Goal: Task Accomplishment & Management: Use online tool/utility

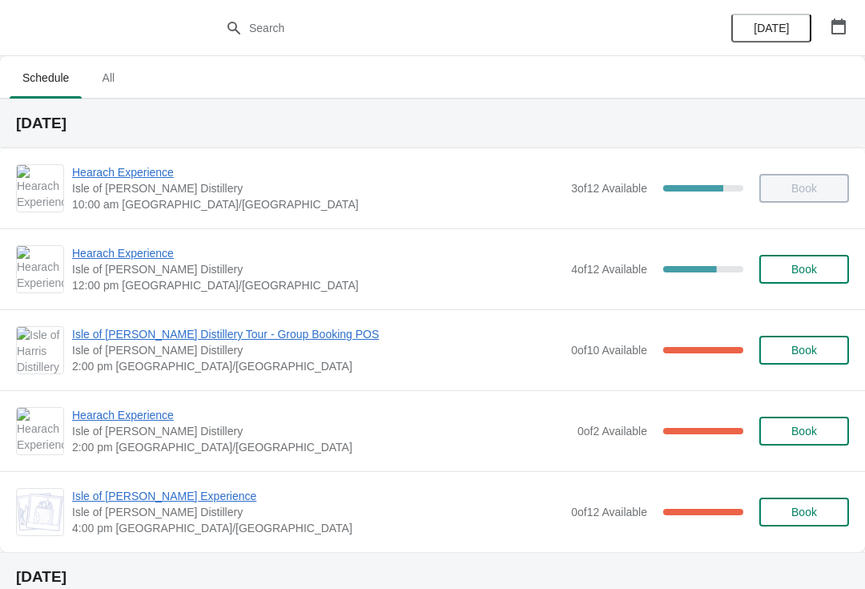
click at [236, 334] on span "Isle of [PERSON_NAME] Distillery Tour - Group Booking POS" at bounding box center [317, 334] width 491 height 16
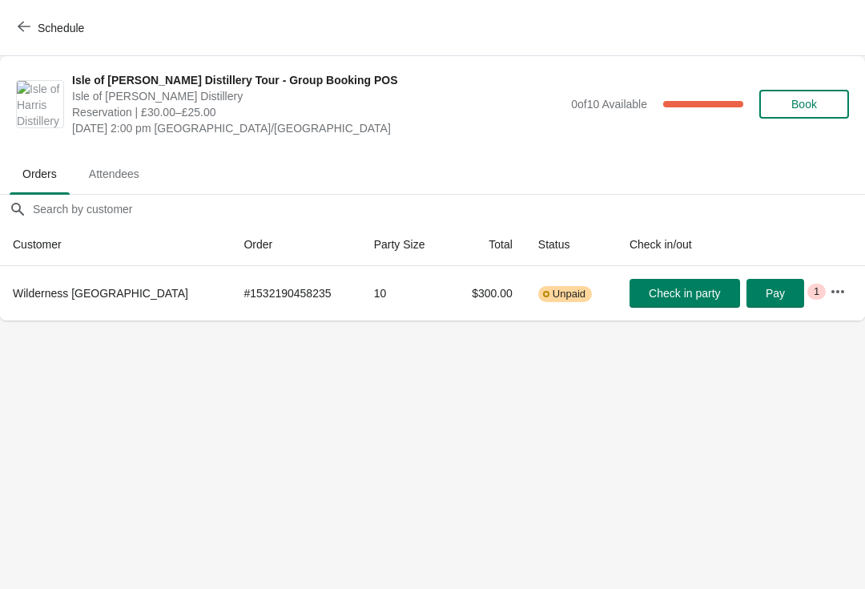
click at [26, 27] on icon "button" at bounding box center [24, 26] width 13 height 13
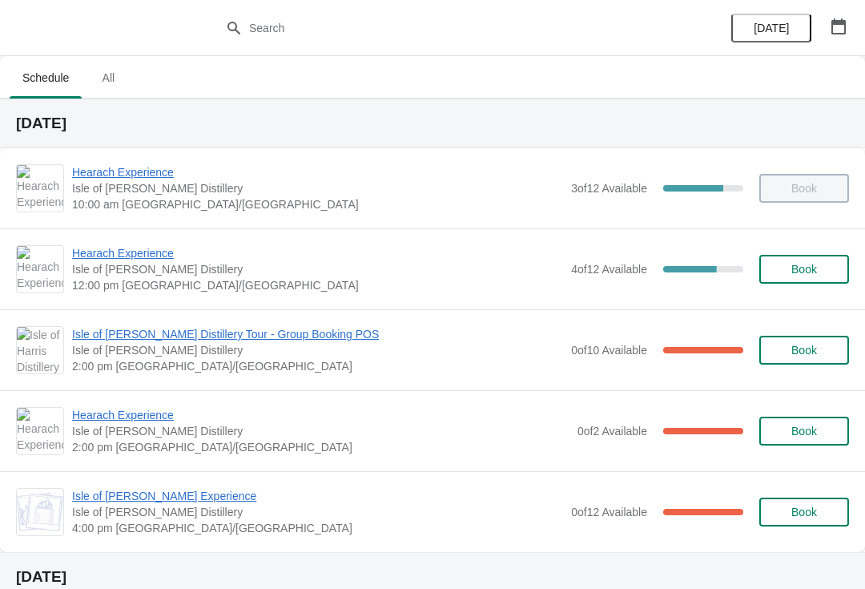
click at [177, 413] on span "Hearach Experience" at bounding box center [320, 415] width 497 height 16
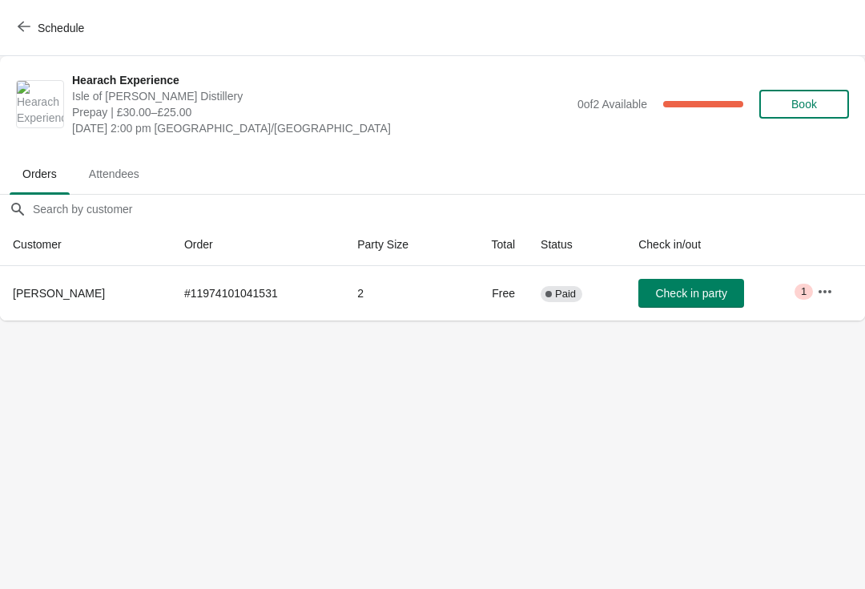
click at [23, 34] on span "button" at bounding box center [24, 27] width 13 height 15
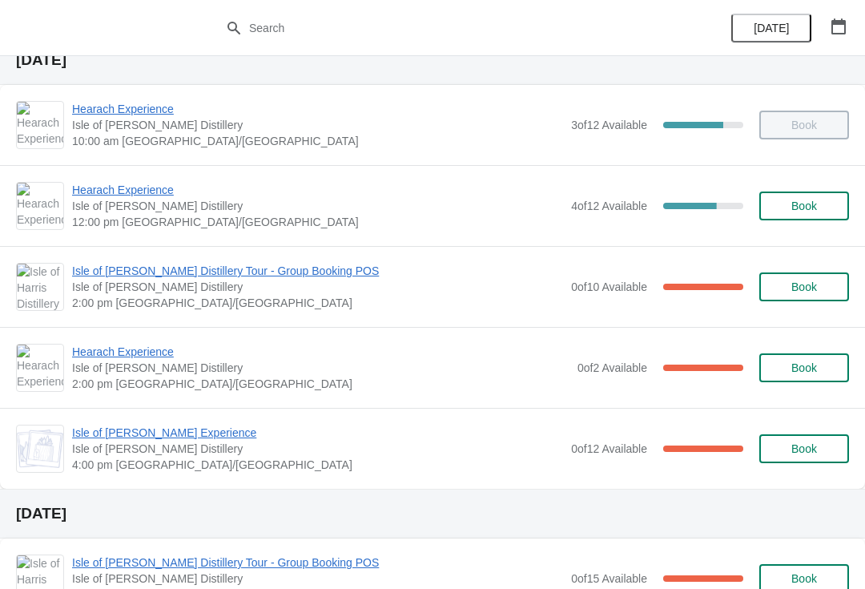
scroll to position [75, 0]
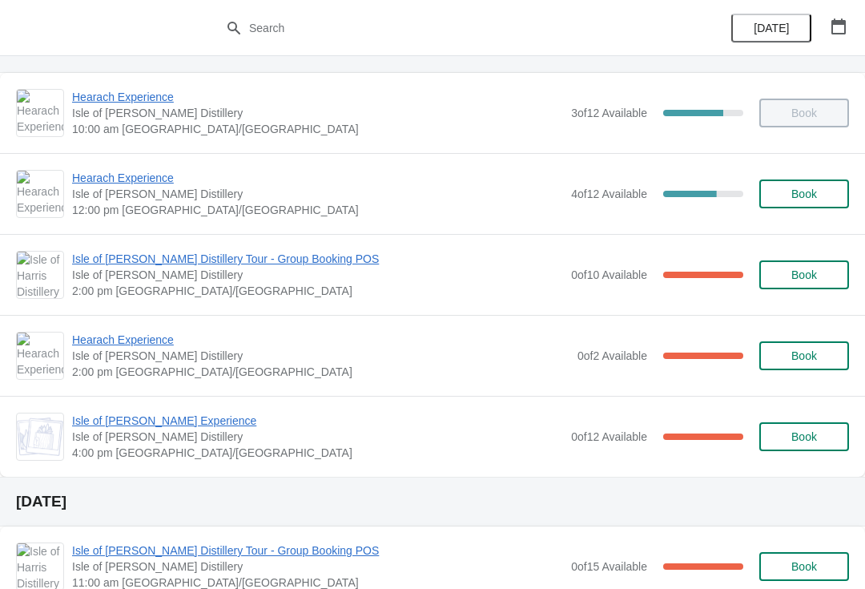
click at [144, 346] on span "Hearach Experience" at bounding box center [320, 340] width 497 height 16
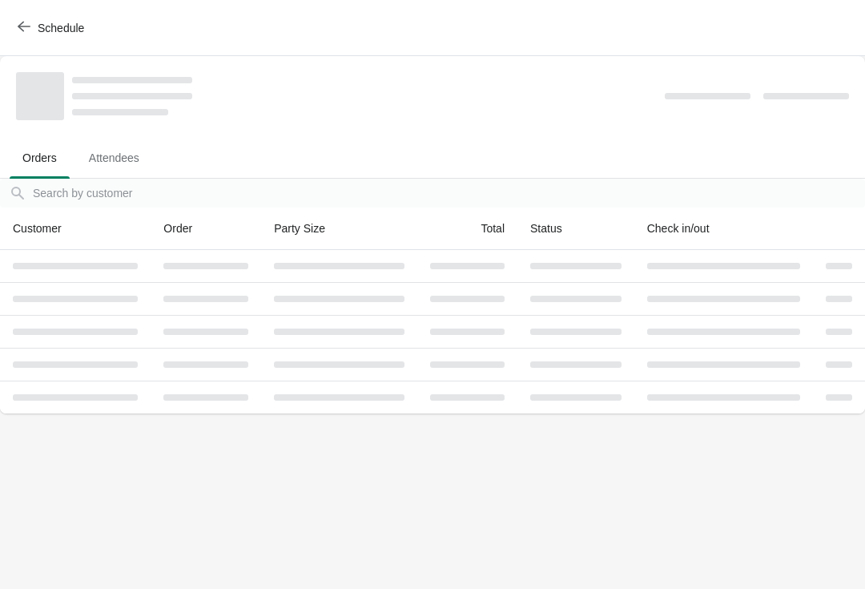
scroll to position [0, 0]
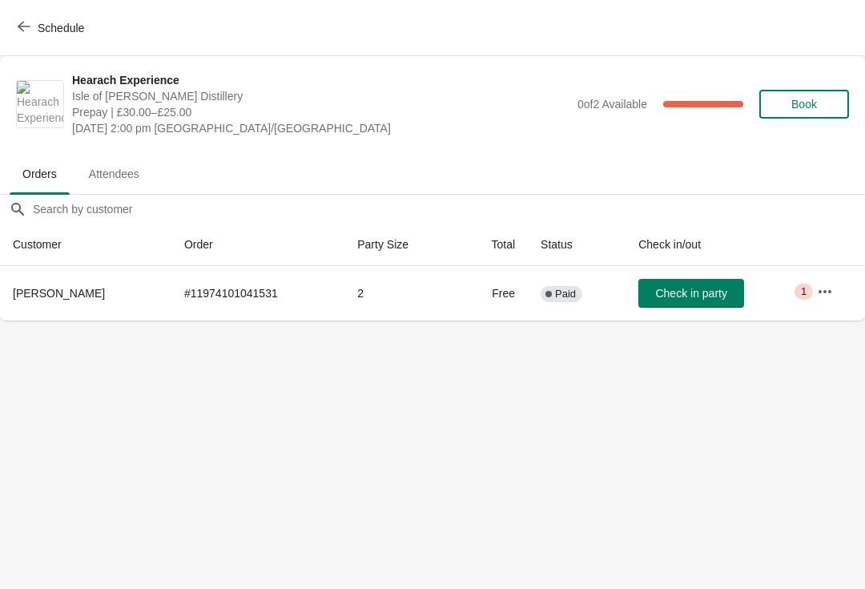
click at [30, 22] on span "Schedule" at bounding box center [52, 27] width 63 height 15
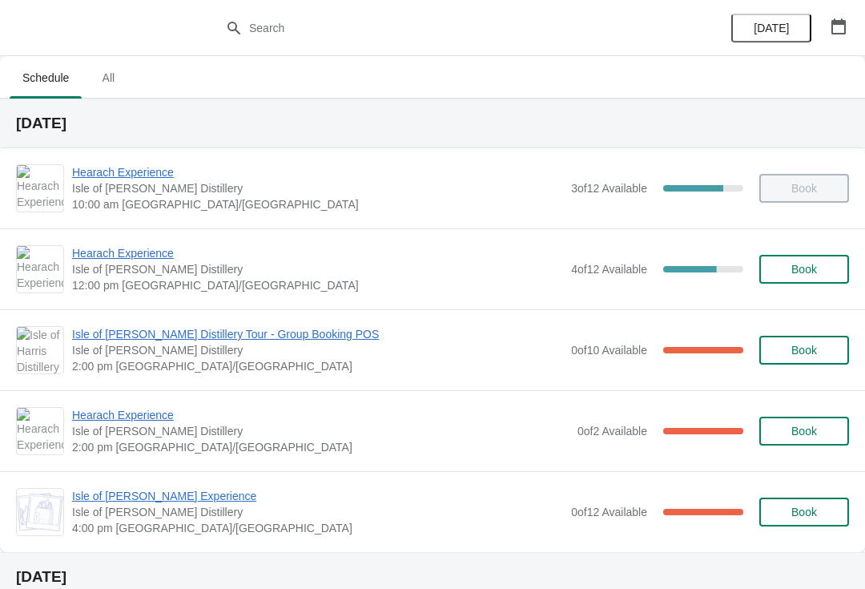
click at [268, 340] on span "Isle of [PERSON_NAME] Distillery Tour - Group Booking POS" at bounding box center [317, 334] width 491 height 16
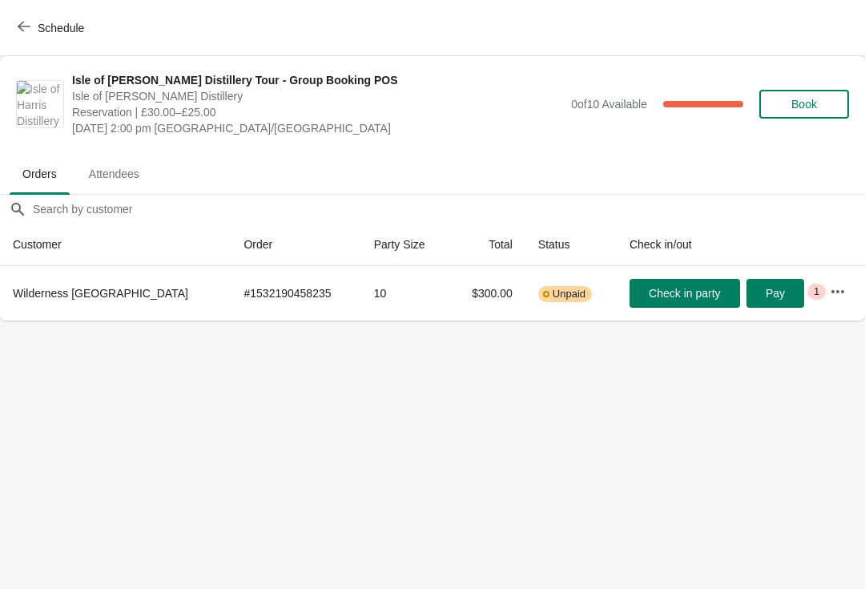
click at [14, 31] on button "Schedule" at bounding box center [52, 28] width 89 height 29
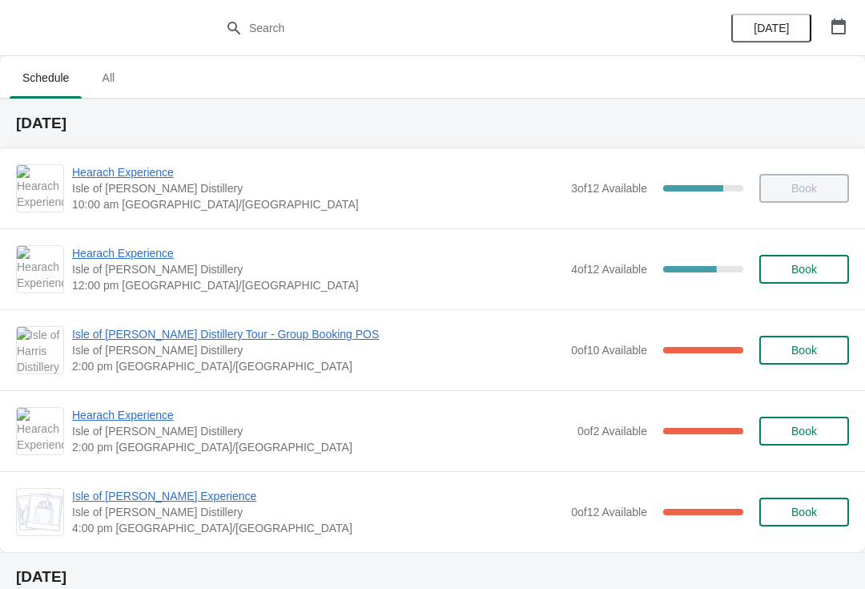
click at [92, 260] on span "Hearach Experience" at bounding box center [317, 253] width 491 height 16
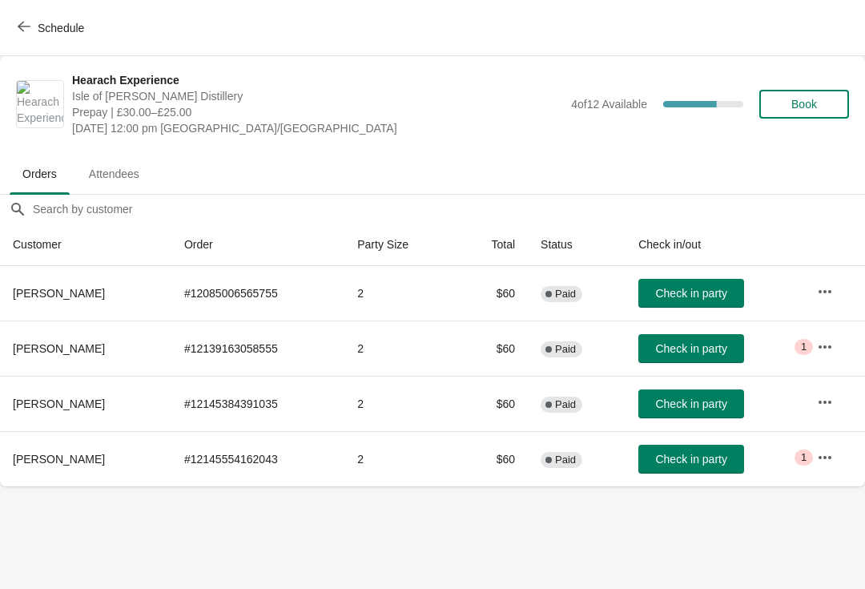
click at [693, 465] on span "Check in party" at bounding box center [690, 459] width 71 height 13
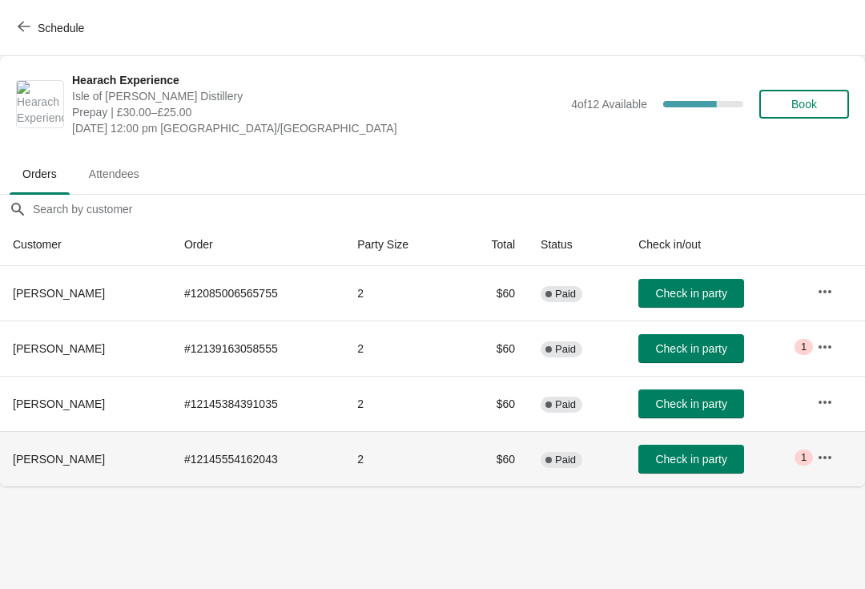
click at [685, 465] on span "Check in party" at bounding box center [690, 459] width 71 height 13
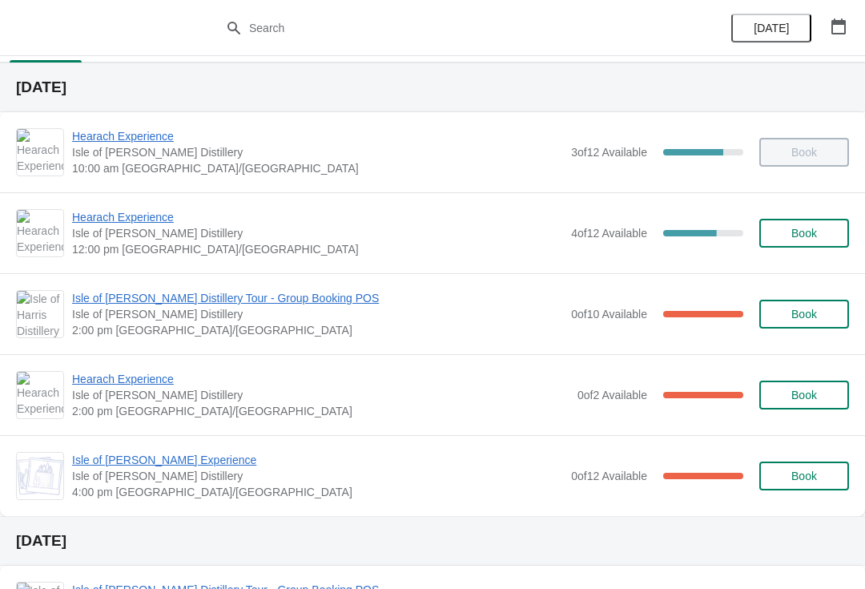
scroll to position [34, 0]
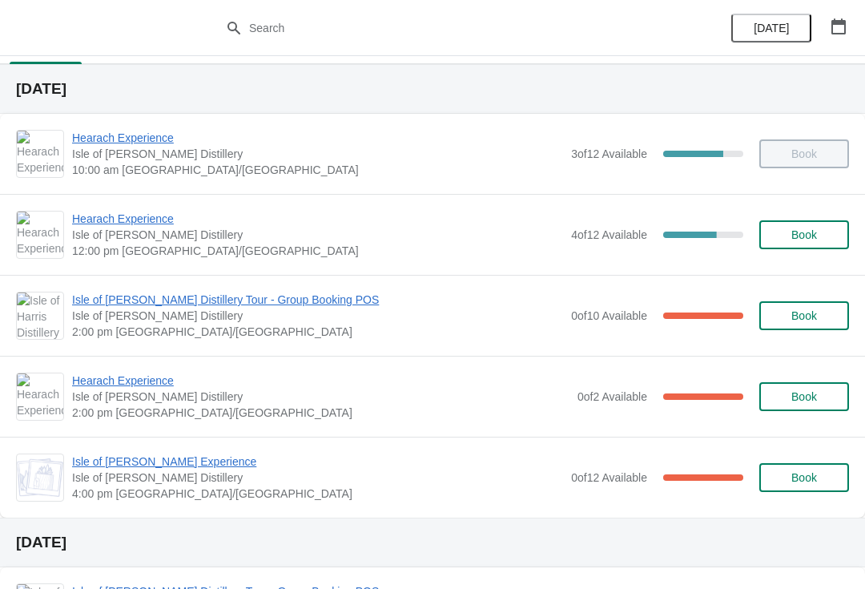
click at [98, 223] on span "Hearach Experience" at bounding box center [317, 219] width 491 height 16
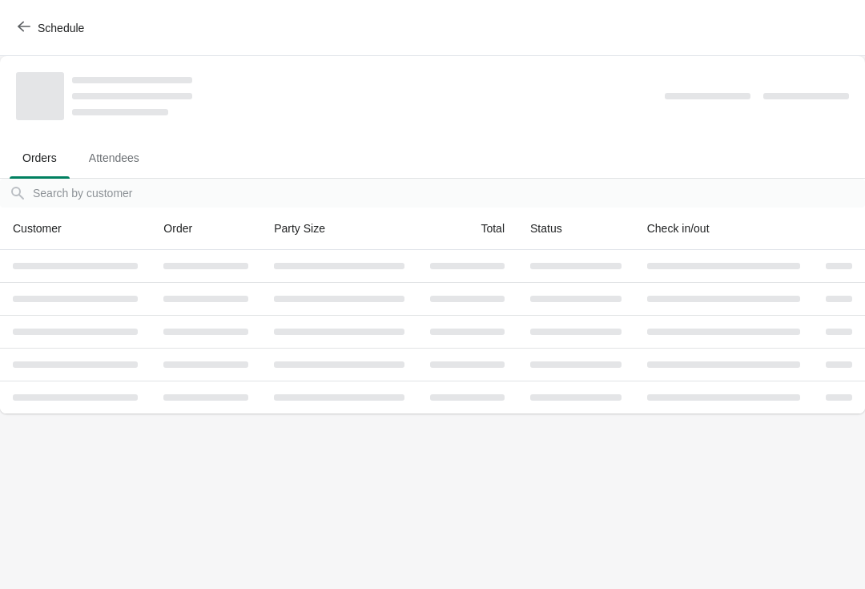
scroll to position [0, 0]
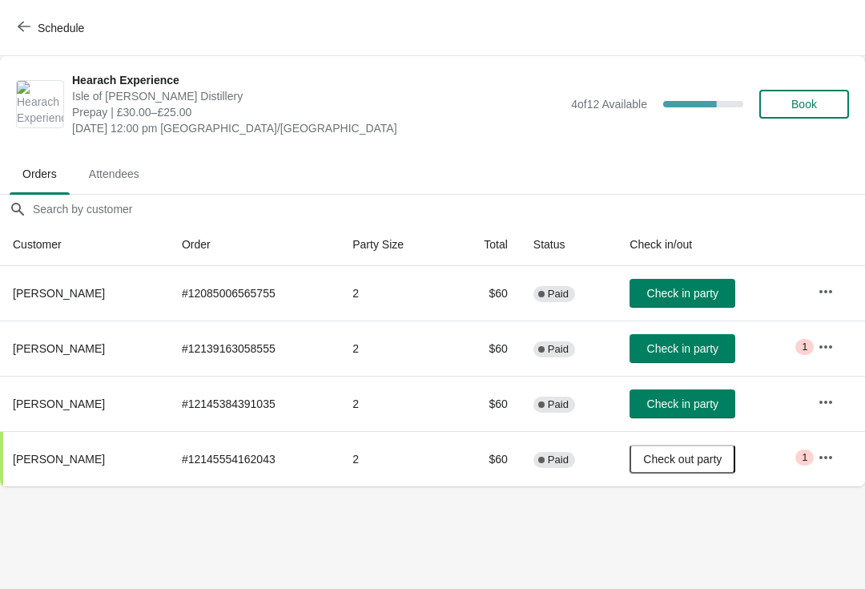
click at [699, 345] on span "Check in party" at bounding box center [682, 348] width 71 height 13
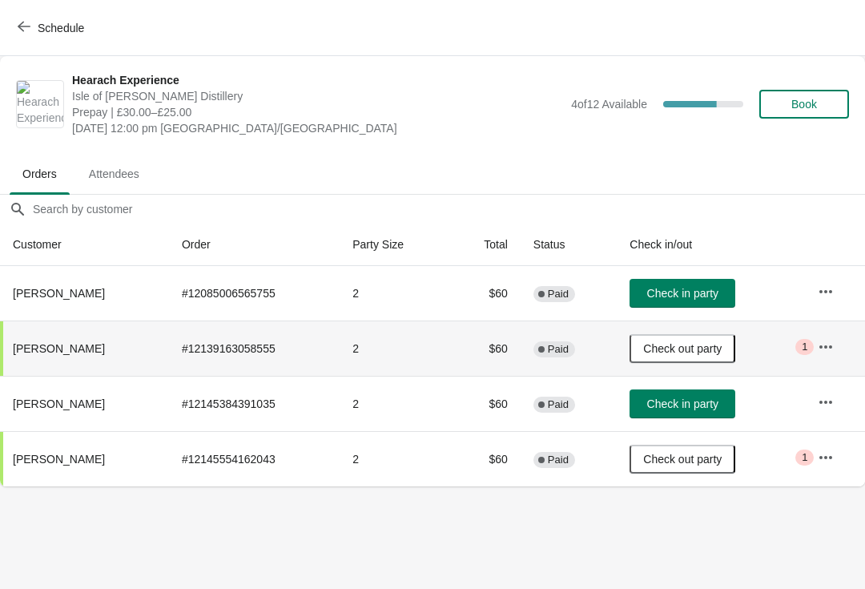
click at [715, 296] on span "Check in party" at bounding box center [682, 293] width 71 height 13
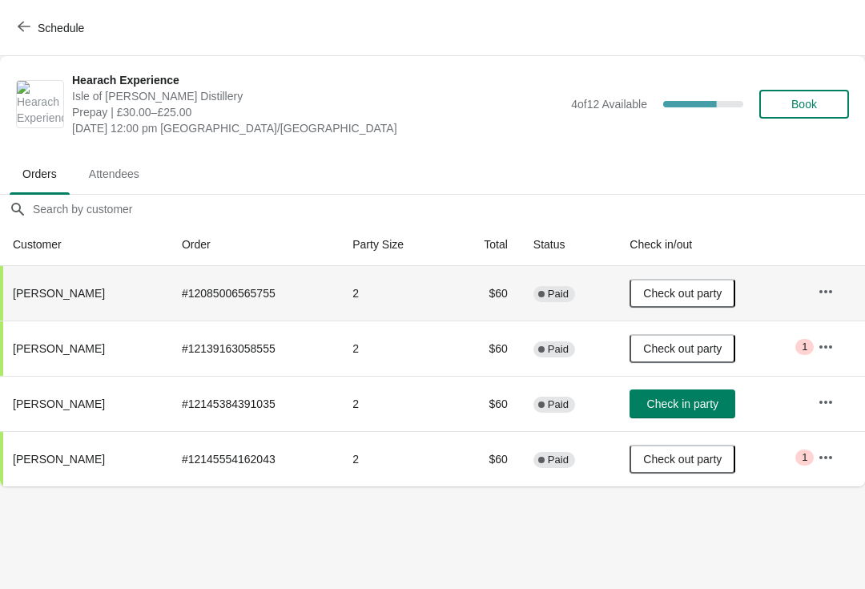
click at [681, 406] on span "Check in party" at bounding box center [682, 403] width 71 height 13
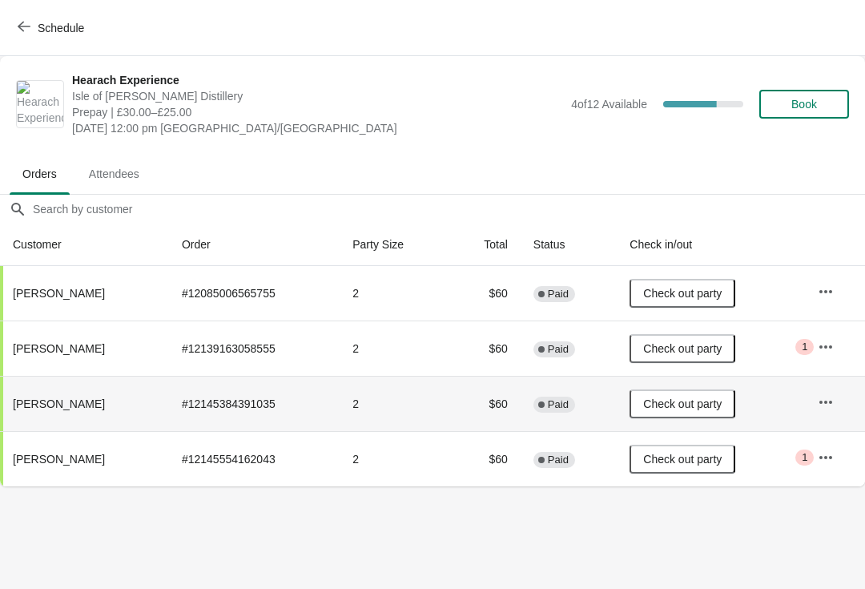
click at [683, 462] on span "Check out party" at bounding box center [682, 459] width 79 height 13
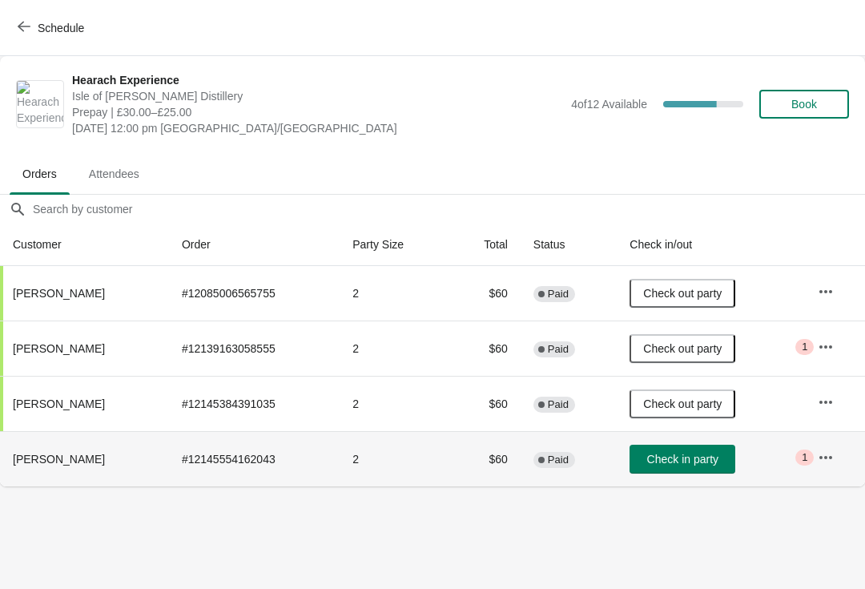
click at [702, 467] on button "Check in party" at bounding box center [683, 459] width 106 height 29
click at [34, 30] on span "Schedule" at bounding box center [52, 27] width 63 height 15
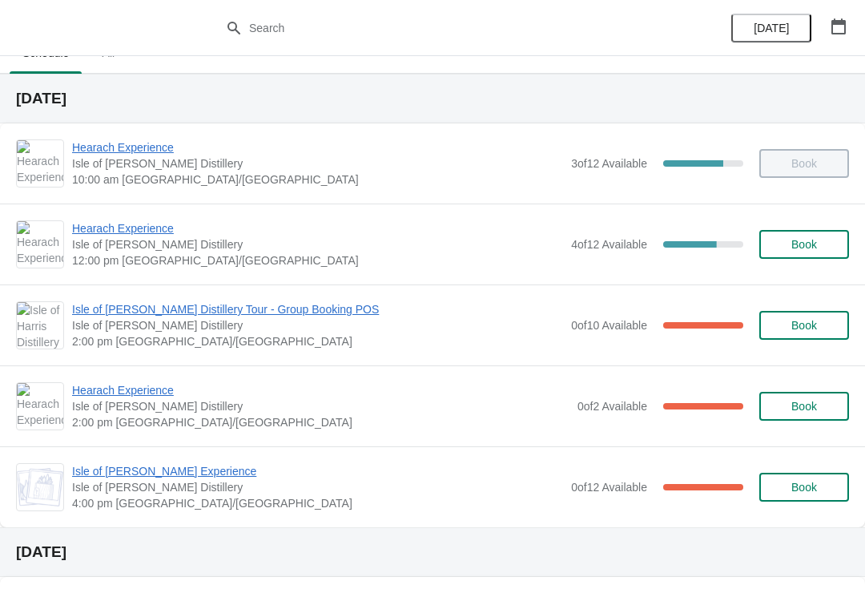
scroll to position [26, 0]
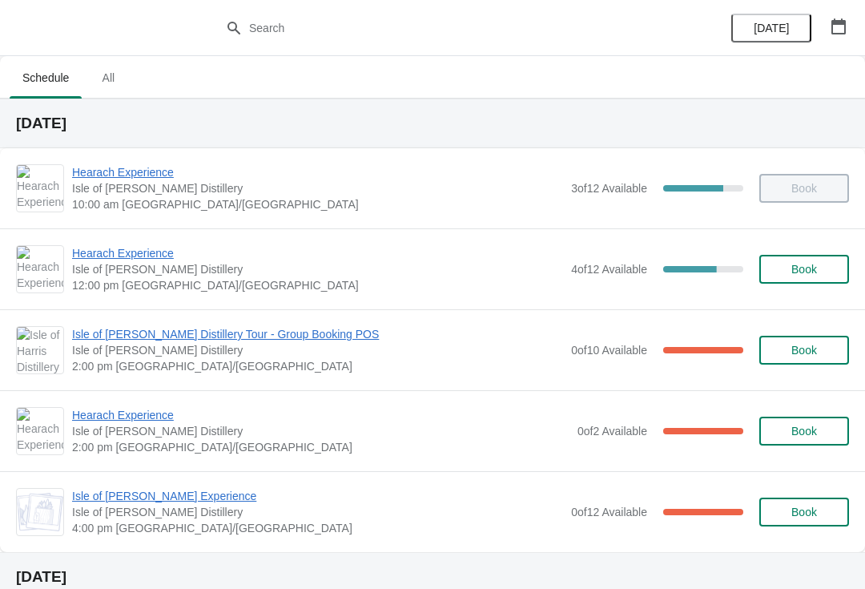
click at [167, 256] on span "Hearach Experience" at bounding box center [317, 253] width 491 height 16
